Goal: Task Accomplishment & Management: Complete application form

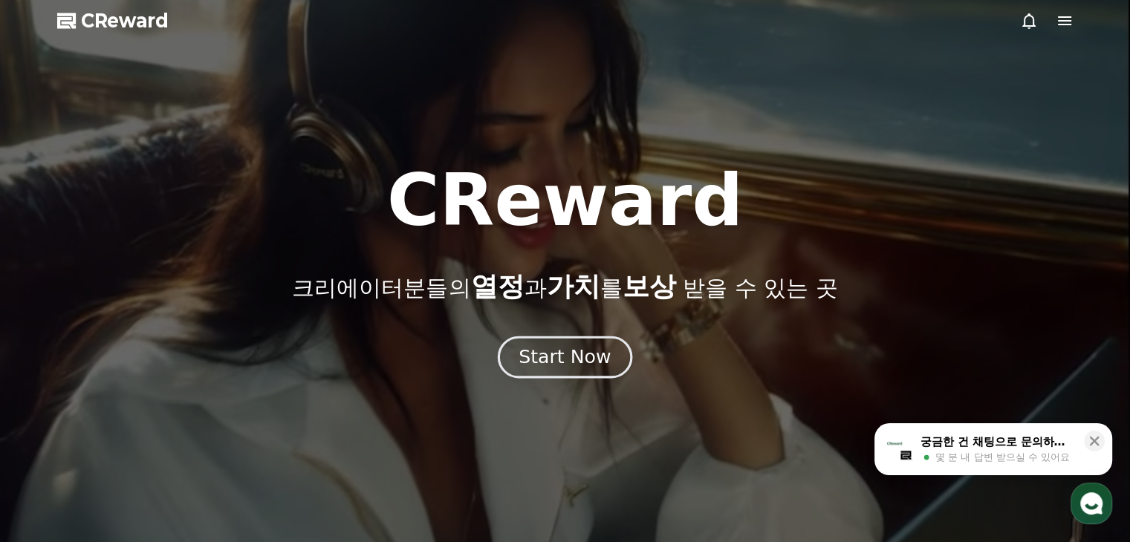
click at [553, 357] on div "Start Now" at bounding box center [564, 357] width 92 height 25
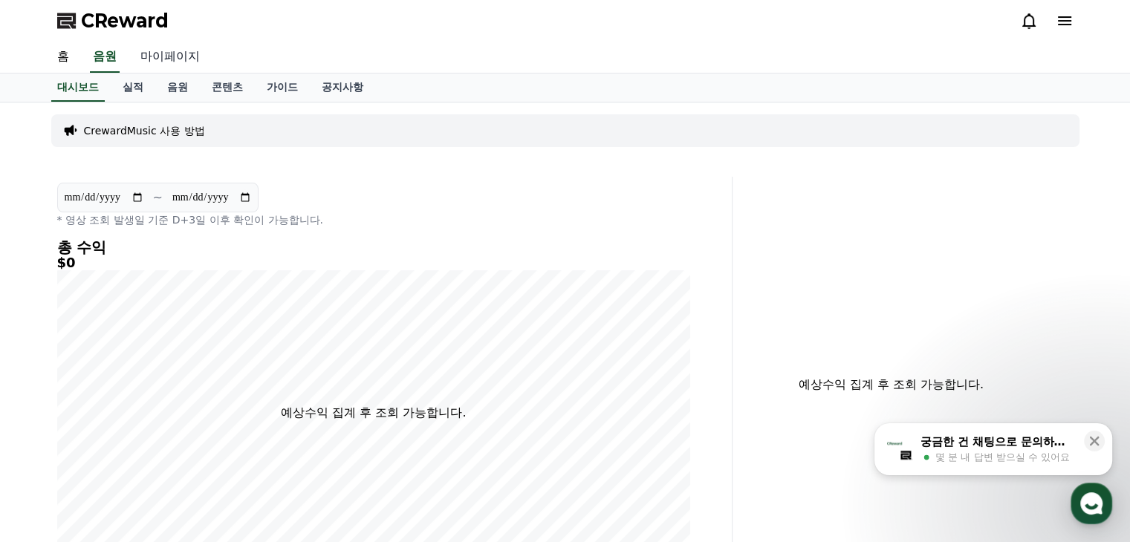
click at [180, 53] on link "마이페이지" at bounding box center [169, 57] width 83 height 31
select select "**********"
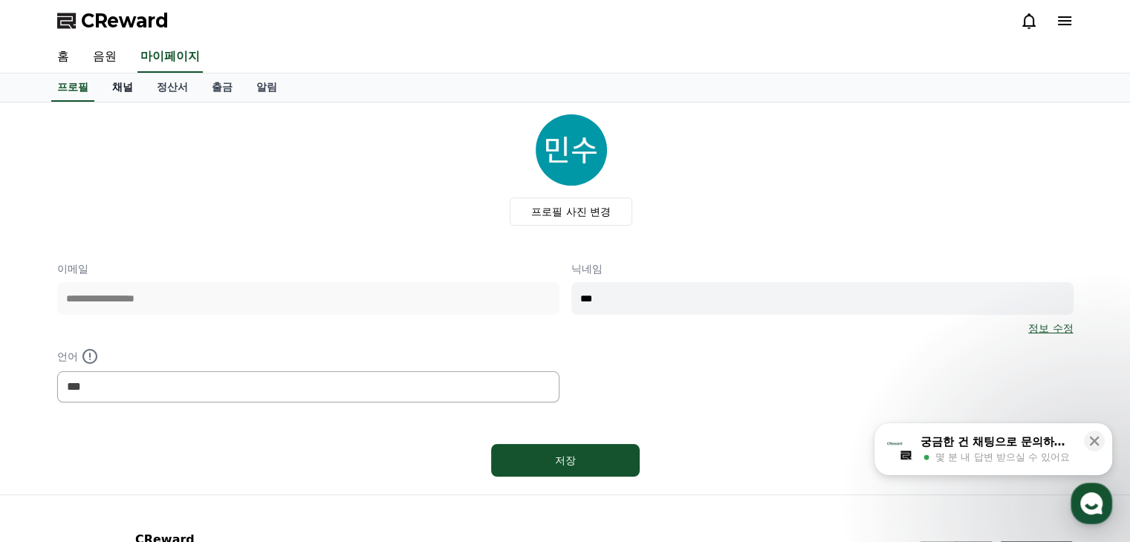
click at [128, 83] on link "채널" at bounding box center [122, 88] width 45 height 28
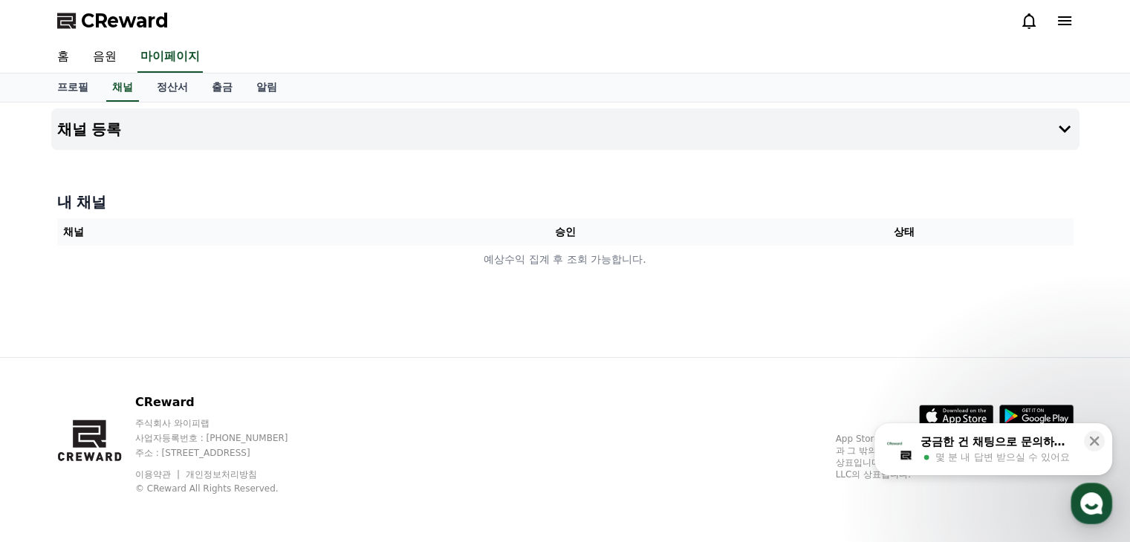
click at [267, 226] on th "채널" at bounding box center [226, 231] width 339 height 27
click at [160, 131] on button "채널 등록" at bounding box center [565, 129] width 1028 height 42
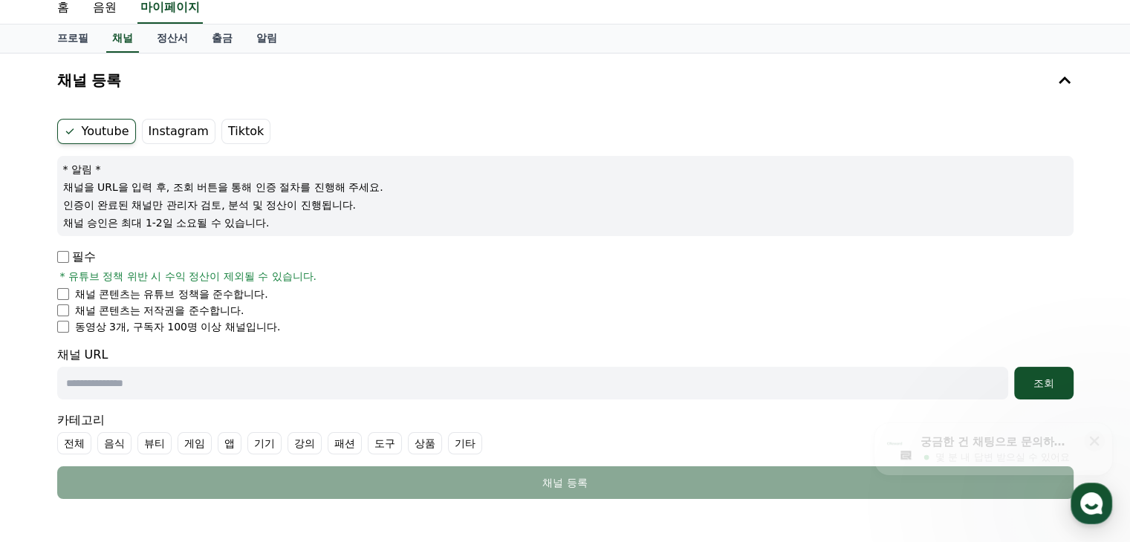
scroll to position [74, 0]
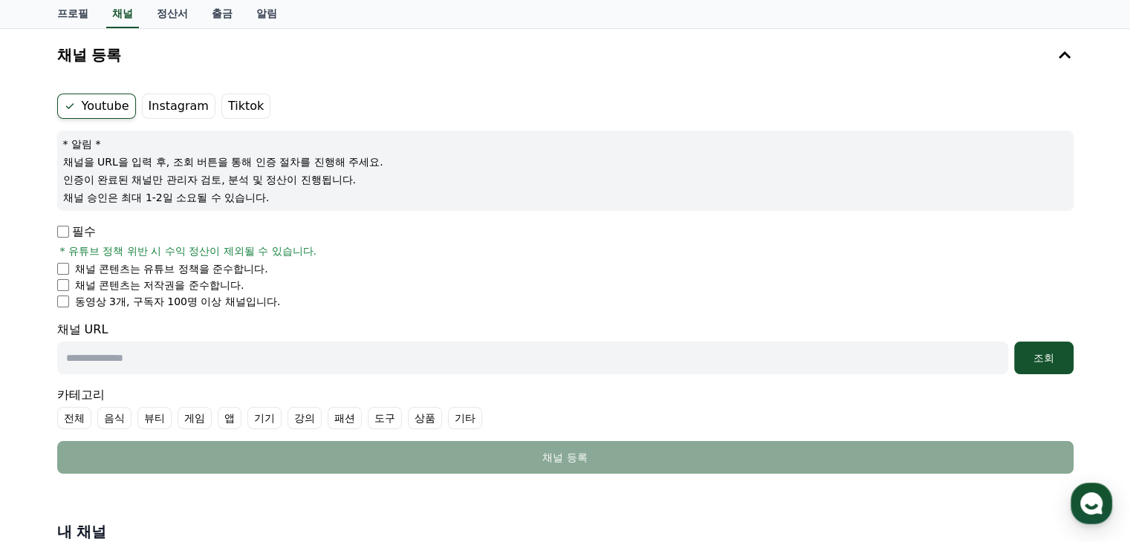
click at [108, 418] on label "음식" at bounding box center [114, 418] width 34 height 22
click at [80, 410] on label "전체" at bounding box center [74, 418] width 34 height 22
click at [140, 355] on input "text" at bounding box center [532, 358] width 951 height 33
paste input "**********"
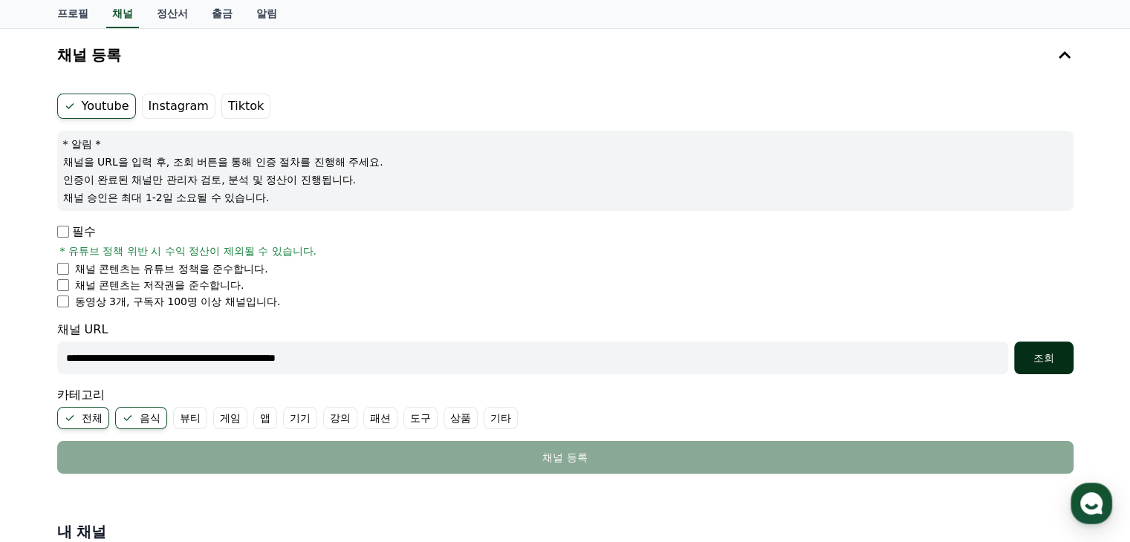
type input "**********"
drag, startPoint x: 1024, startPoint y: 354, endPoint x: 997, endPoint y: 354, distance: 27.5
click at [1025, 354] on div "조회" at bounding box center [1044, 358] width 48 height 15
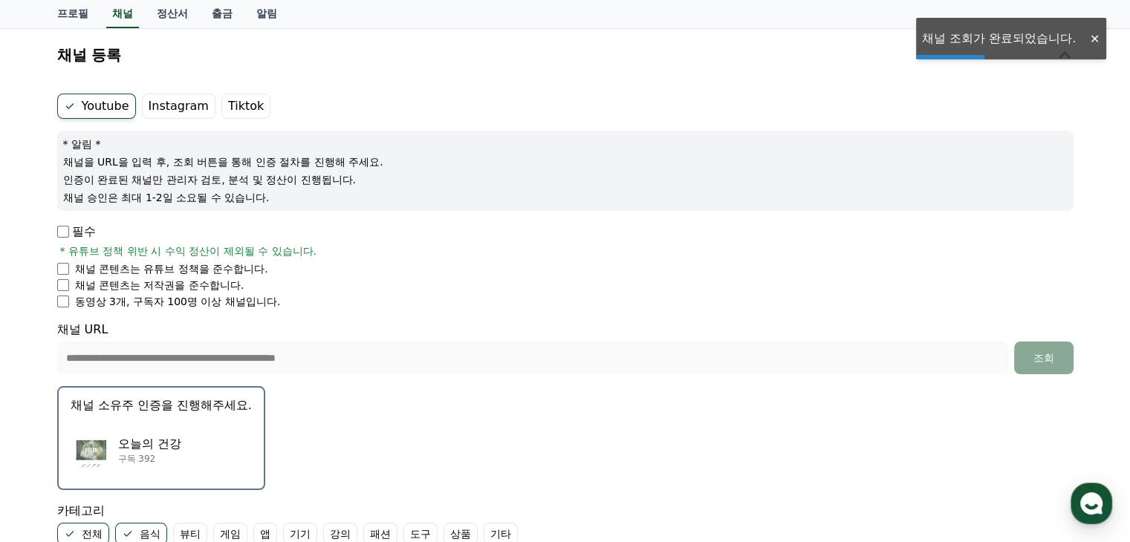
click at [149, 449] on p "오늘의 건강" at bounding box center [149, 444] width 63 height 18
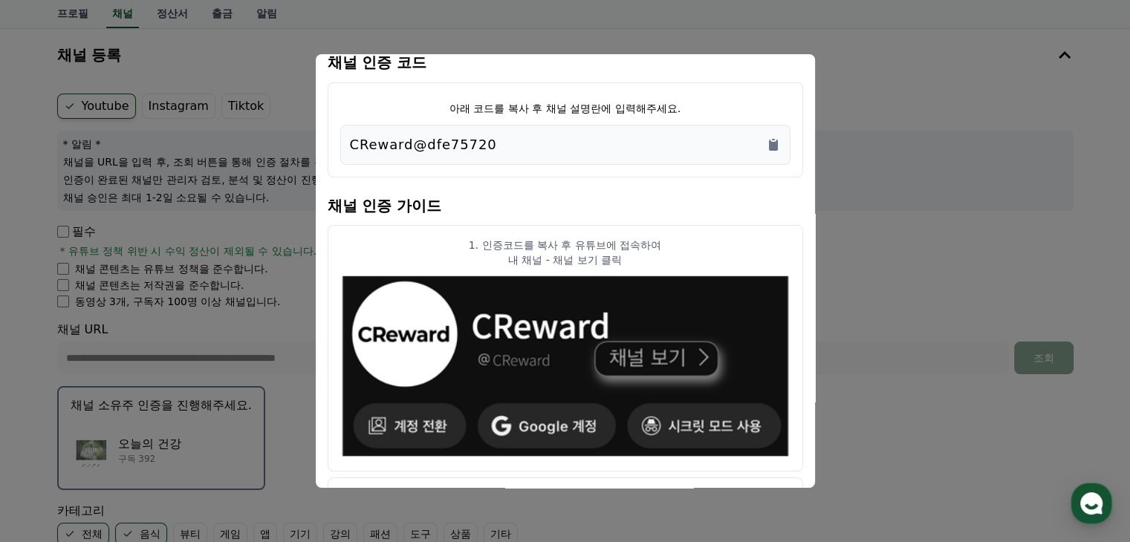
scroll to position [0, 0]
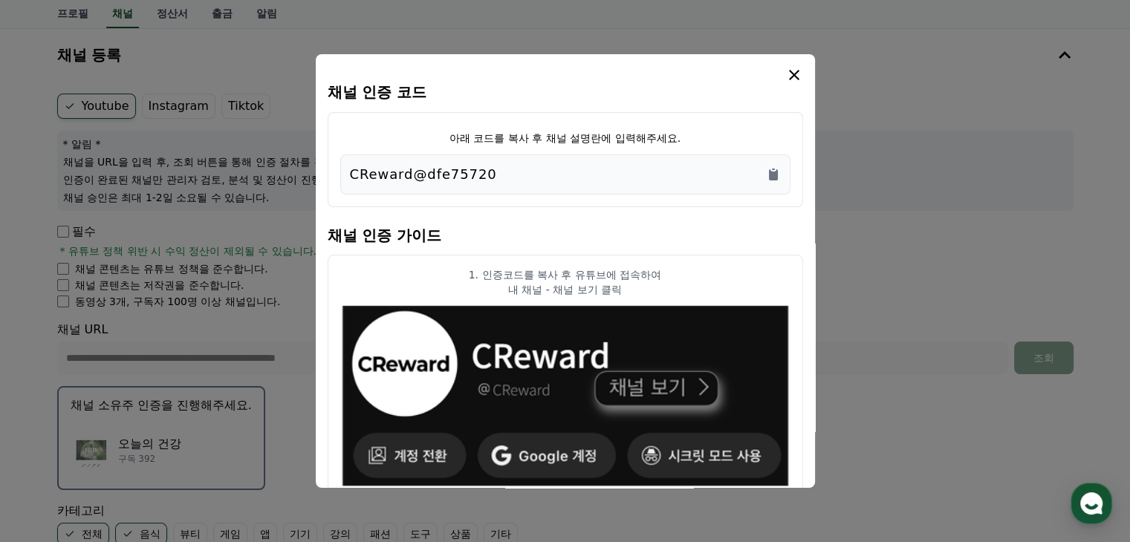
click at [492, 177] on div "CReward@dfe75720" at bounding box center [565, 174] width 431 height 21
drag, startPoint x: 493, startPoint y: 177, endPoint x: 344, endPoint y: 172, distance: 149.4
click at [344, 172] on div "CReward@dfe75720" at bounding box center [565, 174] width 450 height 40
copy p "CReward@dfe75720"
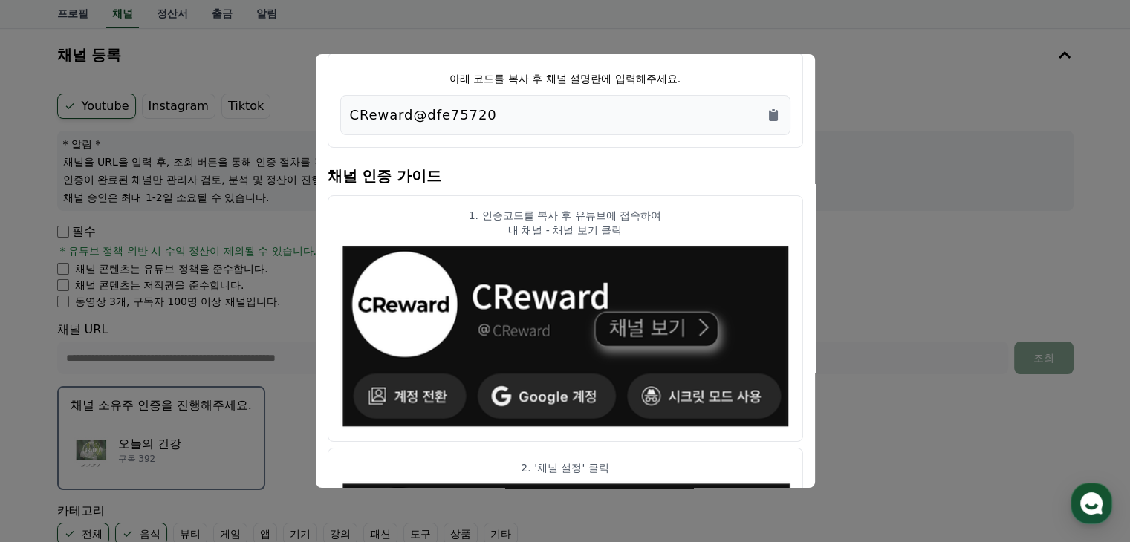
scroll to position [149, 0]
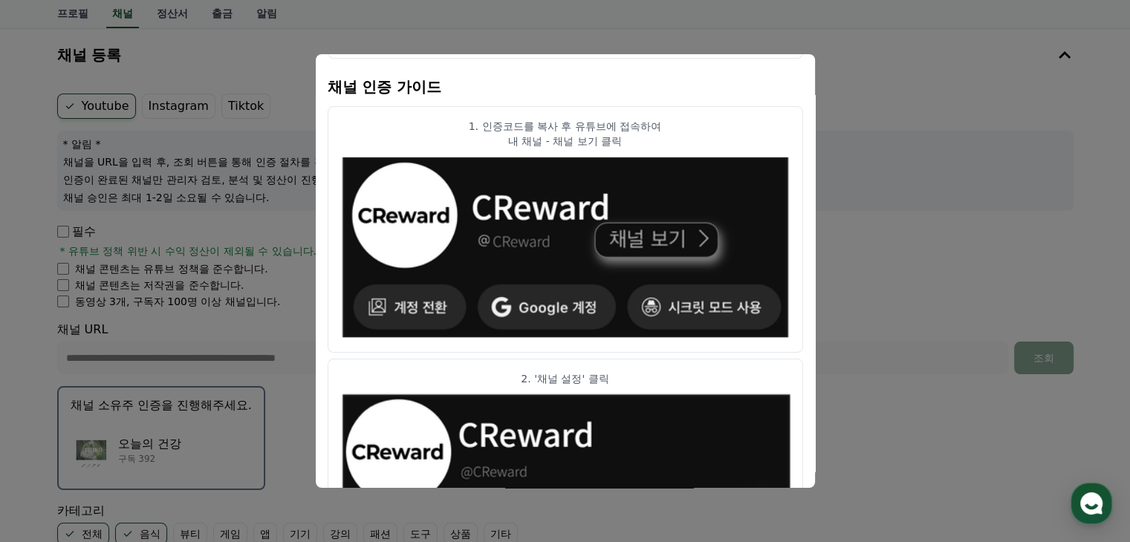
click at [34, 374] on button "close modal" at bounding box center [565, 271] width 1130 height 542
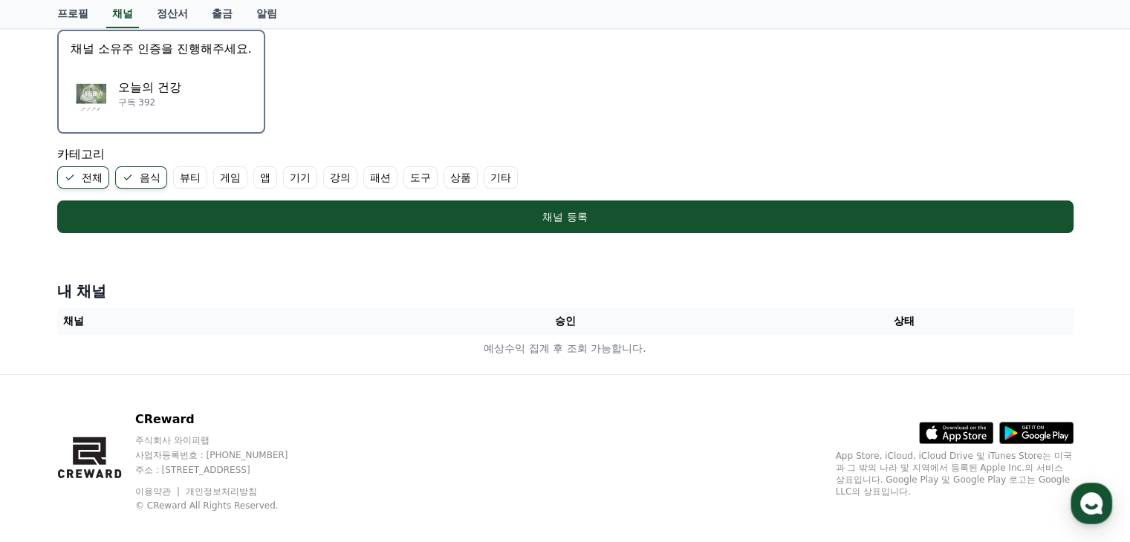
scroll to position [446, 0]
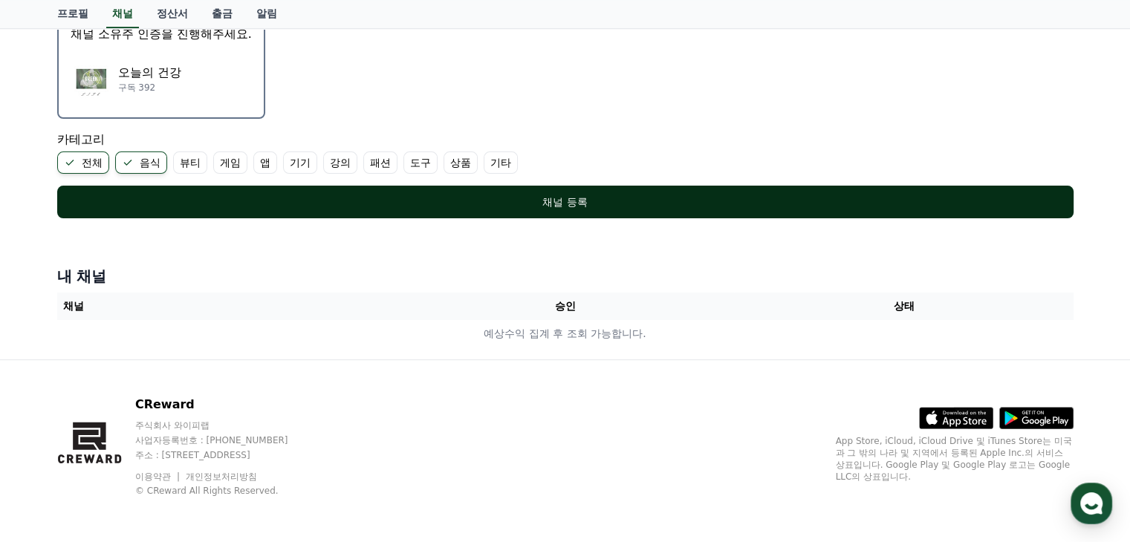
click at [541, 203] on div "채널 등록" at bounding box center [565, 202] width 957 height 15
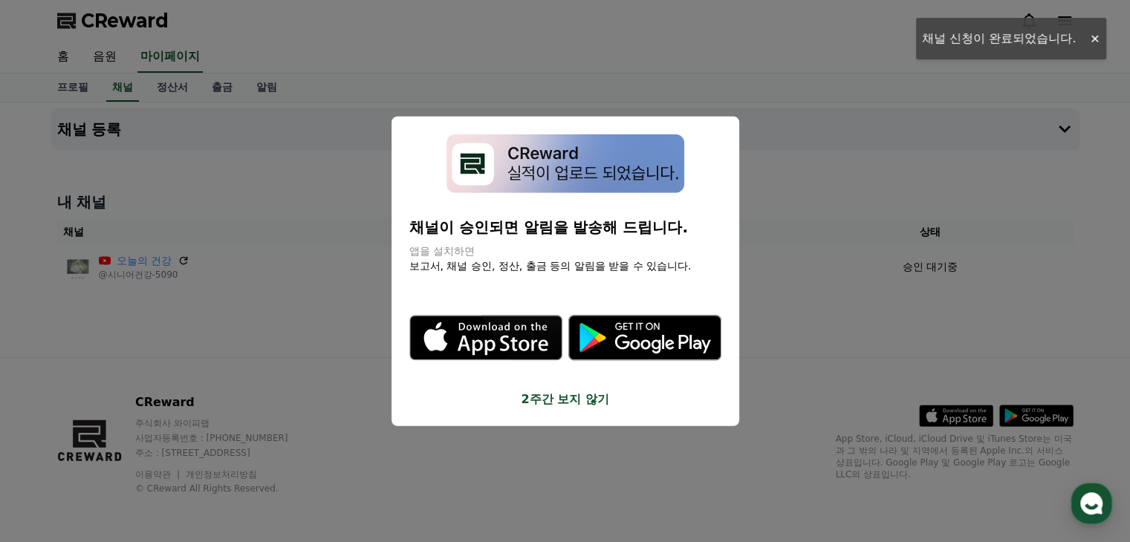
click at [568, 397] on button "2주간 보지 않기" at bounding box center [565, 399] width 312 height 18
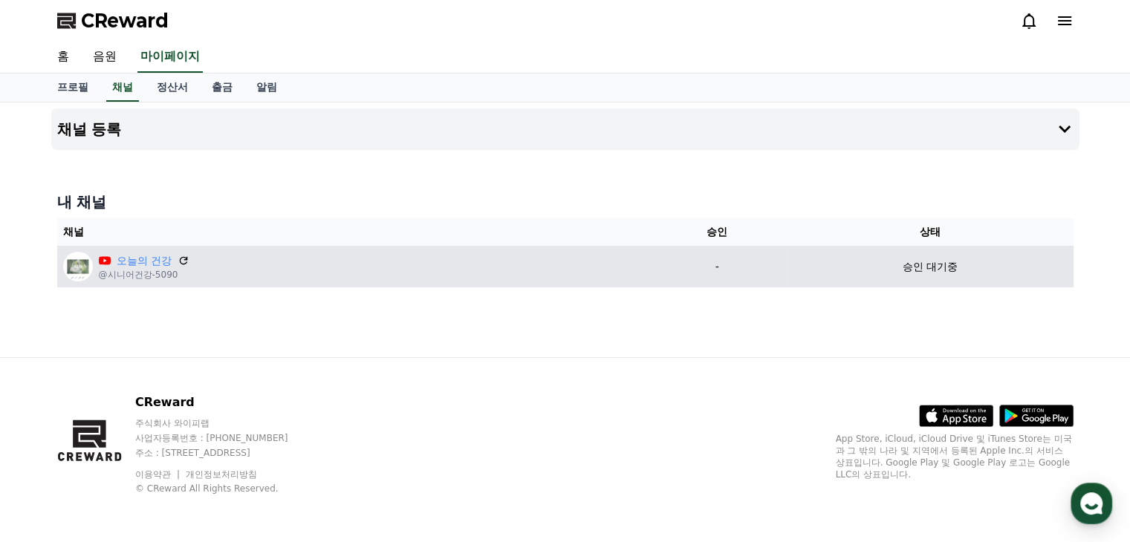
click at [885, 282] on td "승인 대기중" at bounding box center [930, 267] width 287 height 42
click at [793, 267] on div "승인 대기중" at bounding box center [930, 267] width 275 height 16
click at [707, 265] on p "-" at bounding box center [717, 267] width 128 height 16
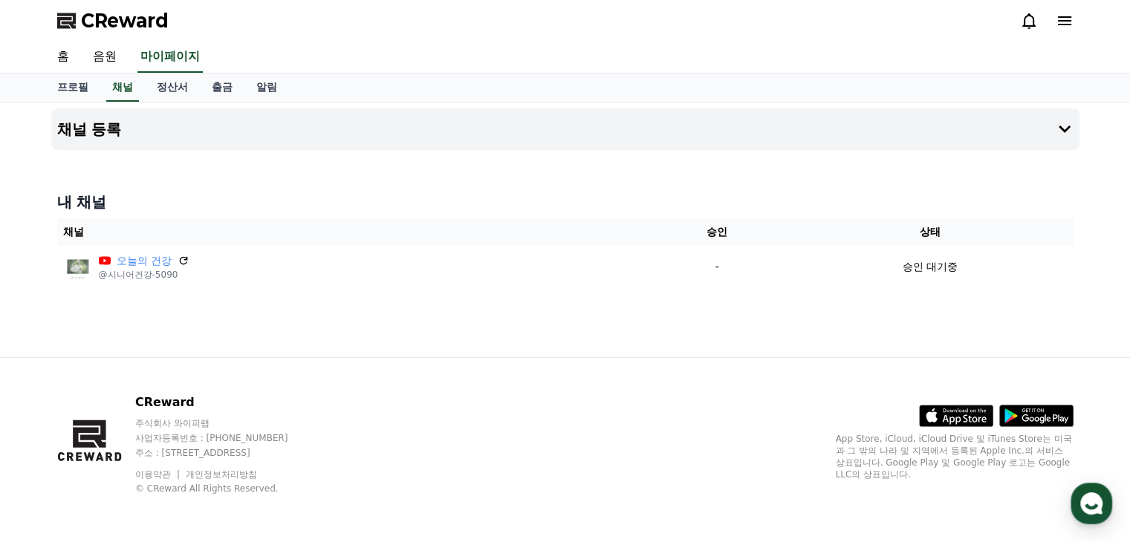
click at [186, 256] on icon at bounding box center [184, 261] width 12 height 12
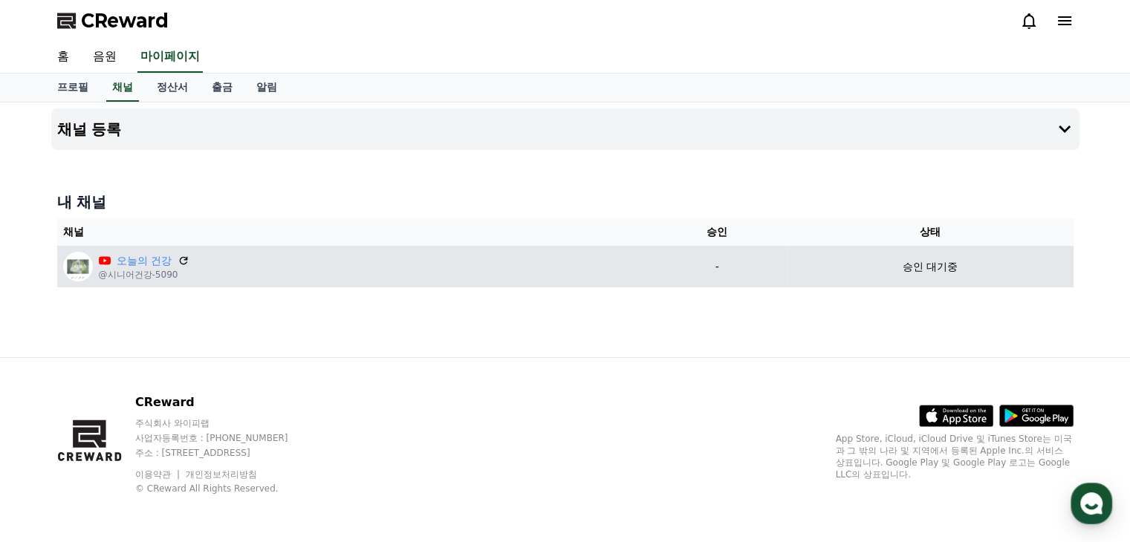
click at [70, 265] on img at bounding box center [78, 267] width 30 height 30
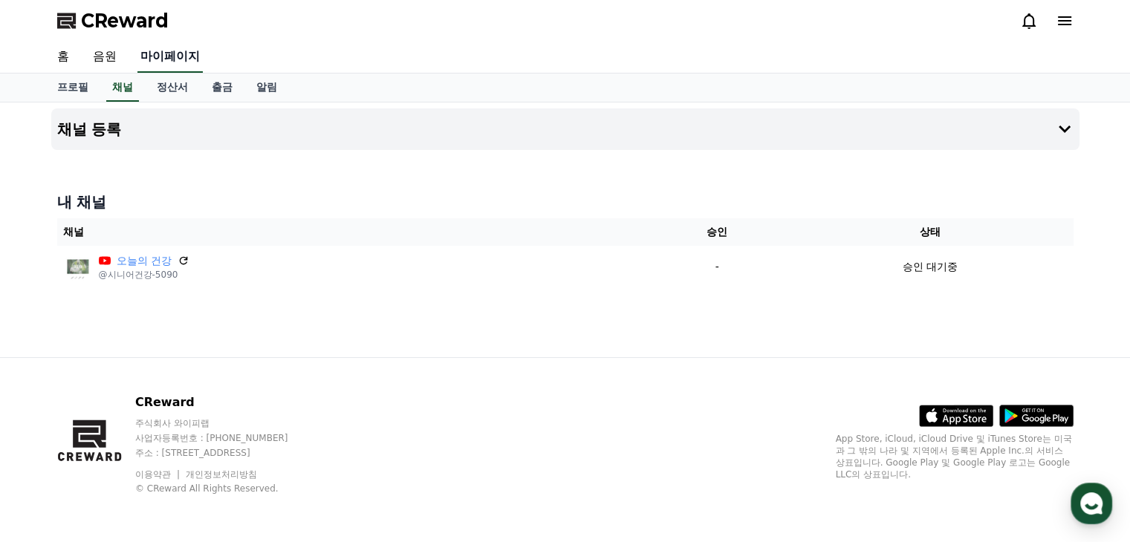
click at [167, 53] on link "마이페이지" at bounding box center [169, 57] width 65 height 31
select select "**********"
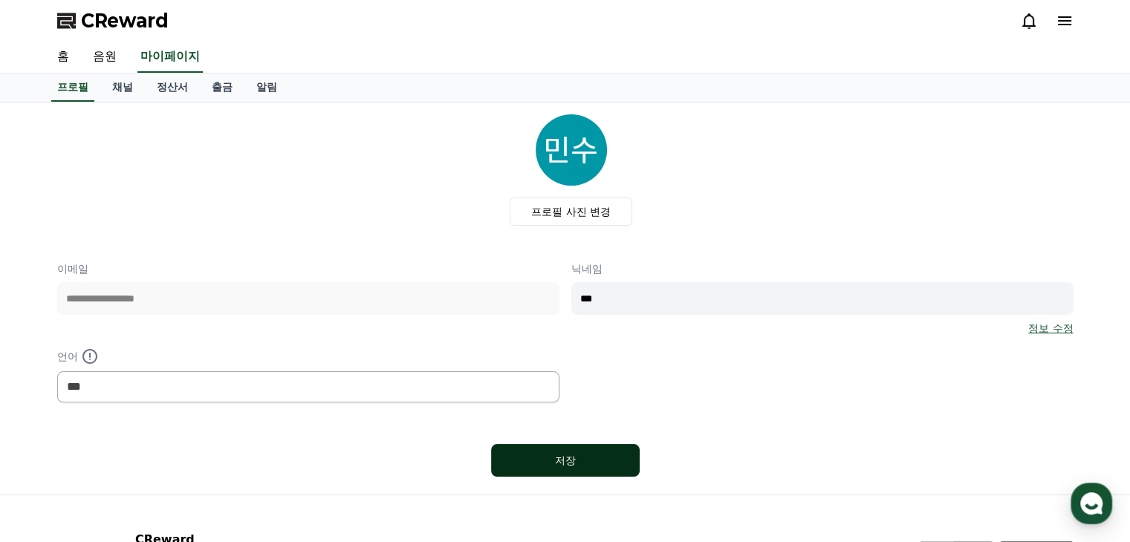
click at [583, 453] on div "저장" at bounding box center [565, 460] width 89 height 15
select select "**********"
click at [121, 84] on link "채널" at bounding box center [122, 88] width 45 height 28
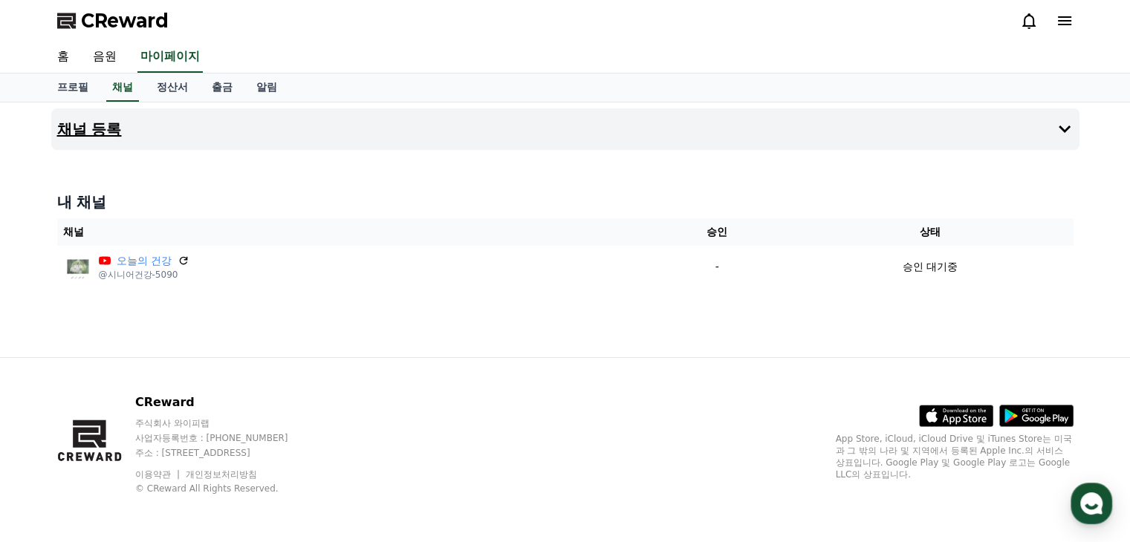
click at [106, 126] on h4 "채널 등록" at bounding box center [89, 129] width 65 height 16
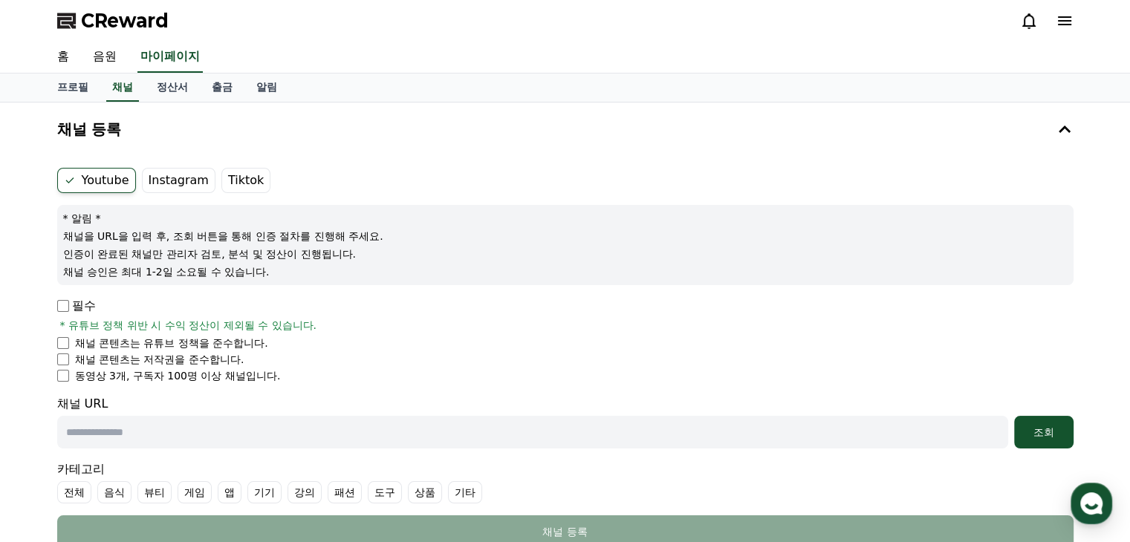
scroll to position [345, 0]
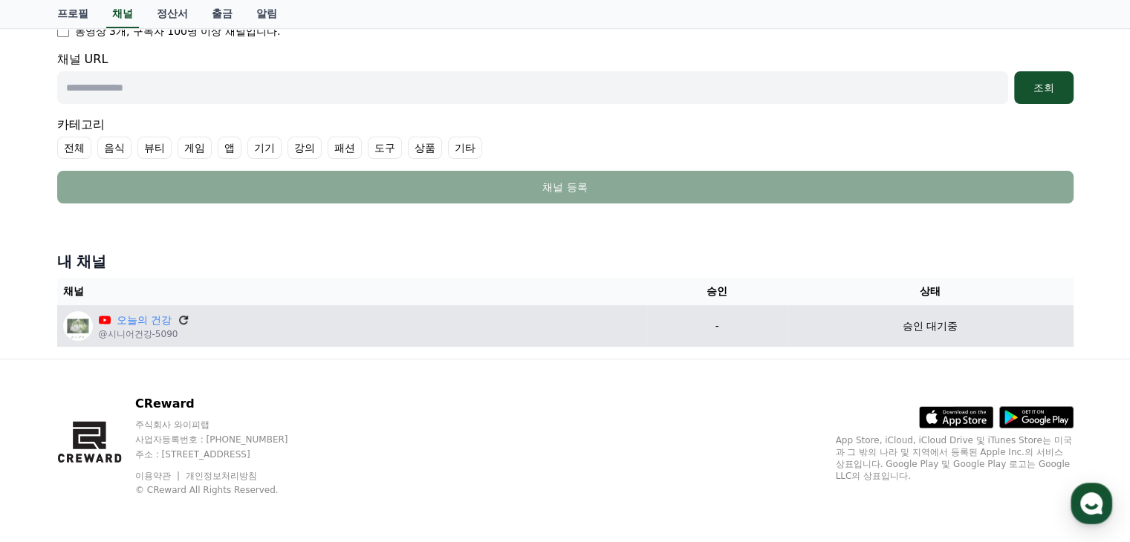
click at [181, 314] on icon at bounding box center [183, 319] width 13 height 13
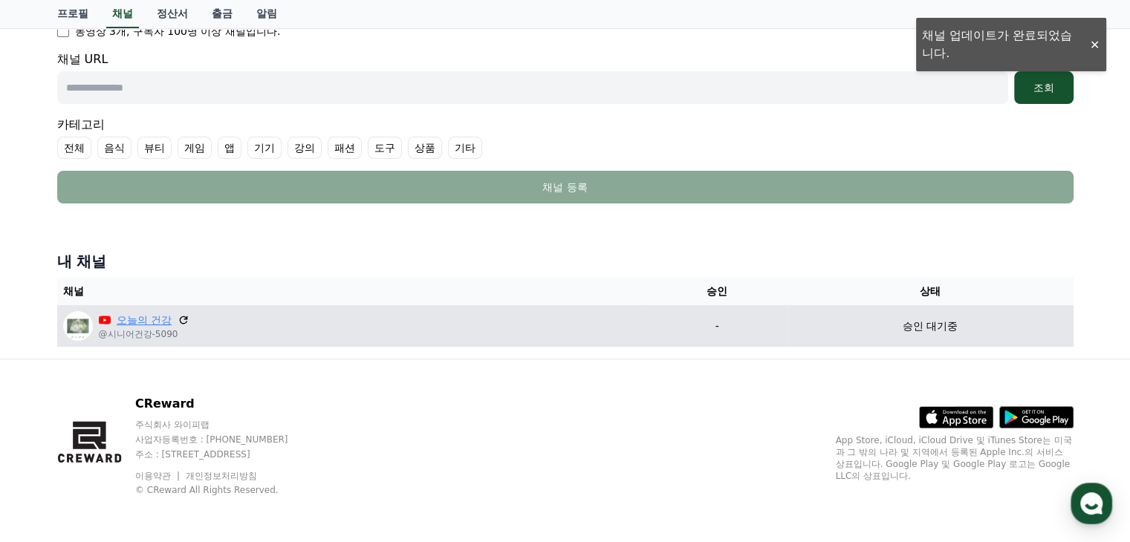
click at [125, 322] on link "오늘의 건강" at bounding box center [144, 321] width 55 height 16
